Goal: Navigation & Orientation: Go to known website

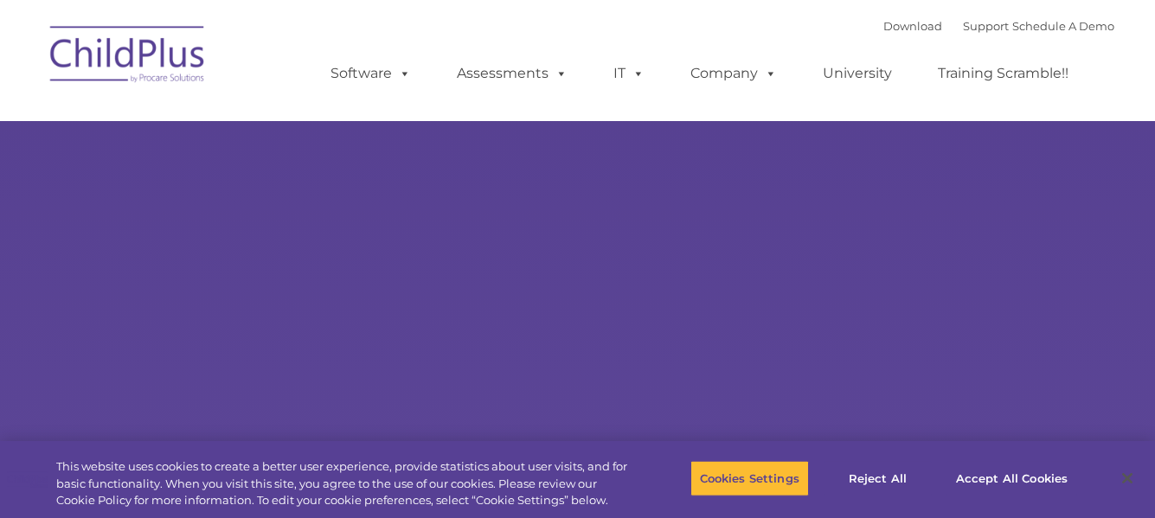
select select "MEDIUM"
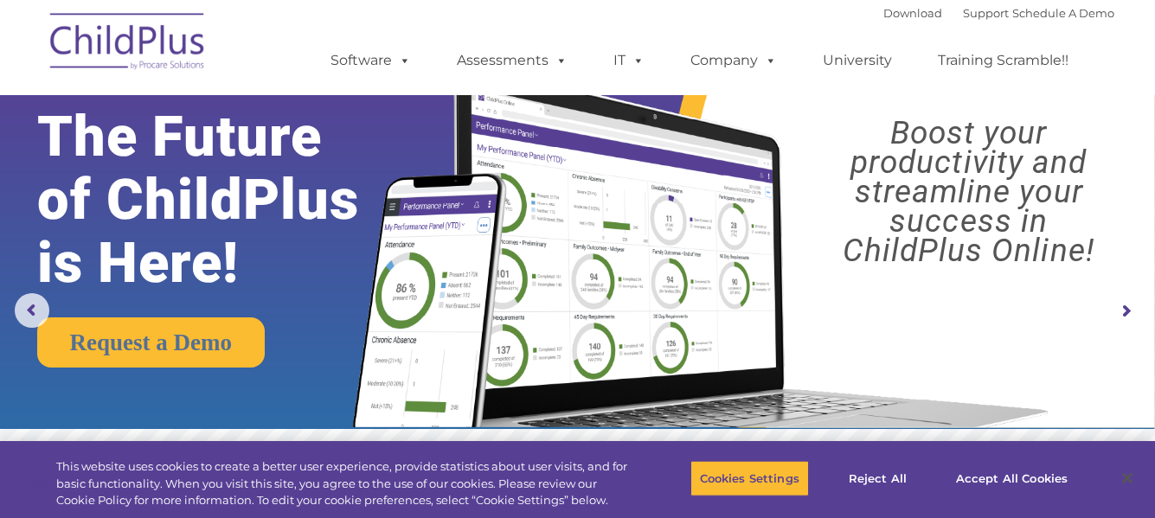
click at [150, 37] on img at bounding box center [128, 44] width 173 height 86
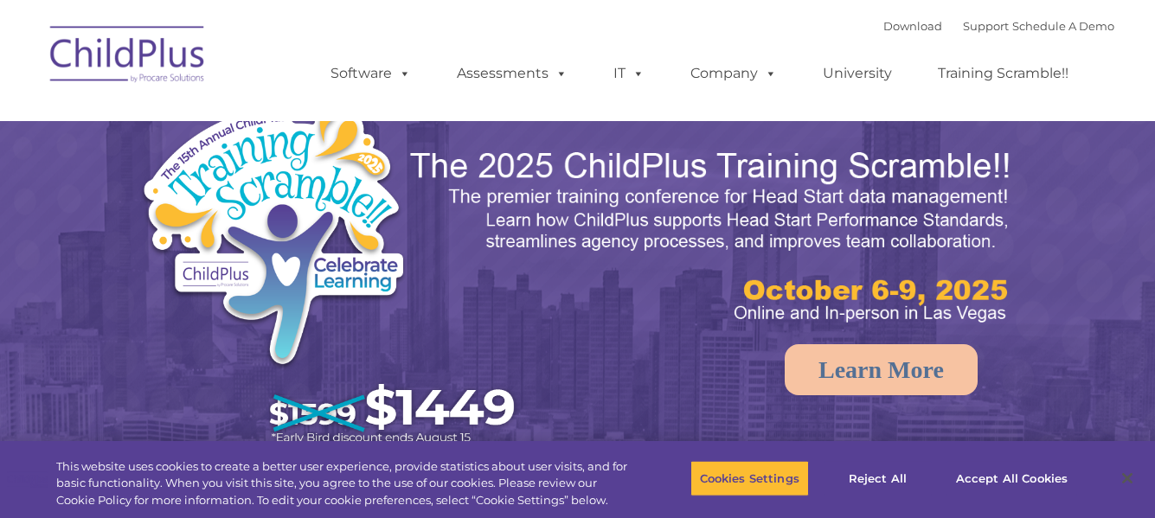
select select "MEDIUM"
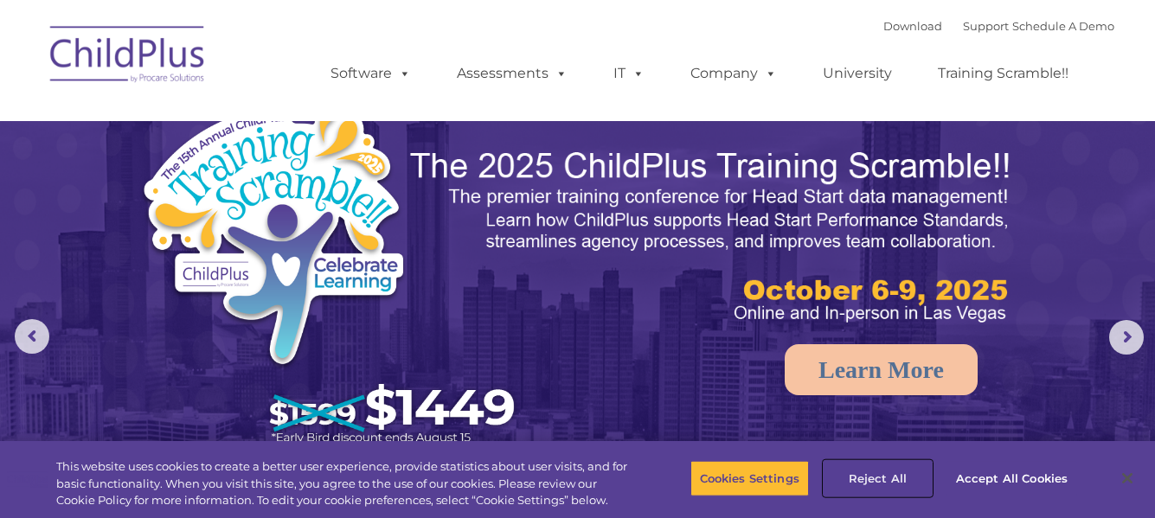
click at [887, 474] on button "Reject All" at bounding box center [877, 478] width 108 height 36
